Goal: Browse casually: Explore the website without a specific task or goal

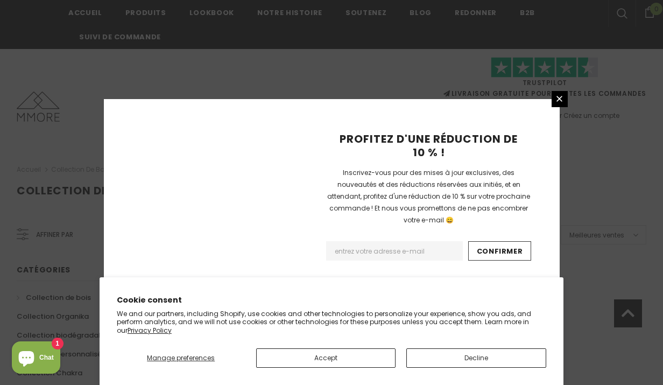
scroll to position [766, 0]
